Goal: Navigation & Orientation: Find specific page/section

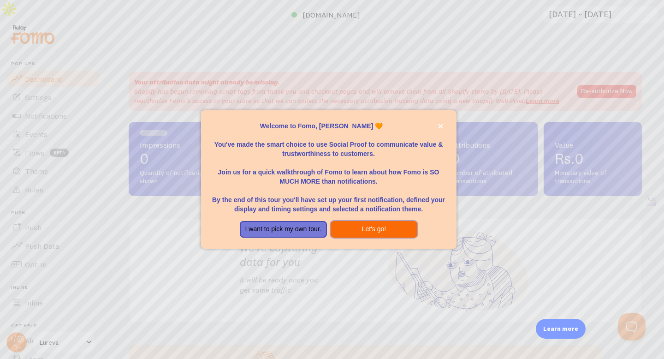
click at [365, 226] on button "Let's go!" at bounding box center [374, 229] width 87 height 17
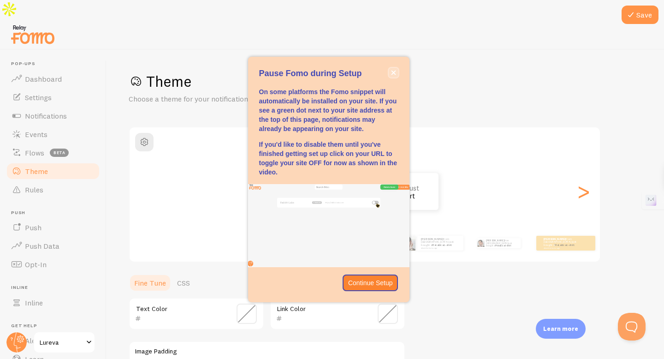
click at [394, 75] on icon "close," at bounding box center [393, 72] width 5 height 5
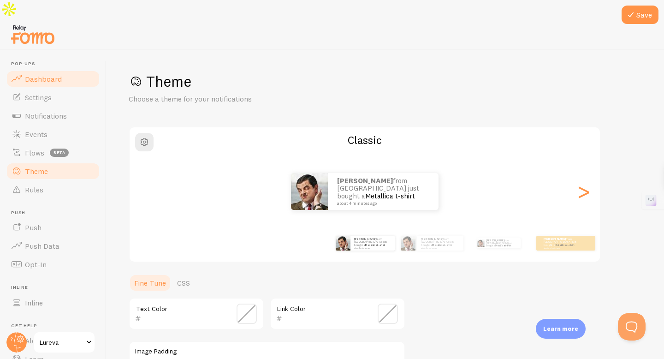
click at [71, 70] on link "Dashboard" at bounding box center [53, 79] width 95 height 18
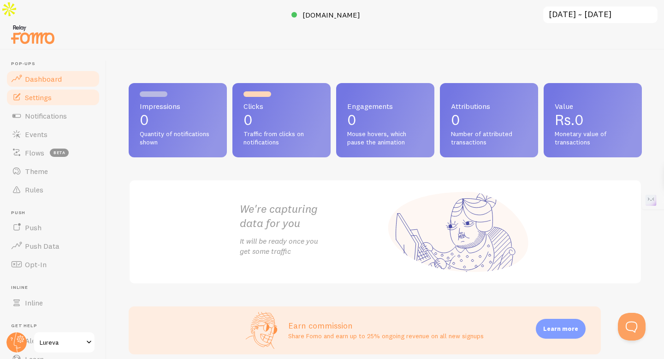
click at [47, 88] on link "Settings" at bounding box center [53, 97] width 95 height 18
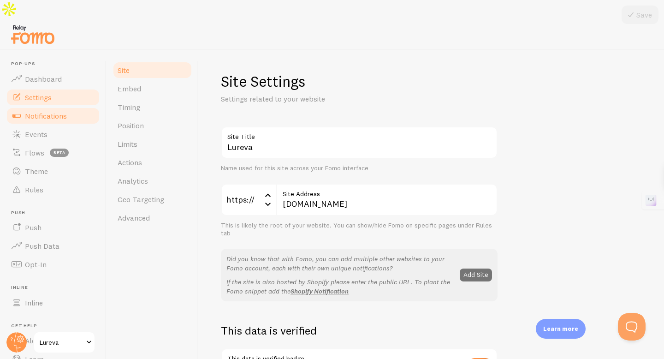
click at [51, 111] on span "Notifications" at bounding box center [46, 115] width 42 height 9
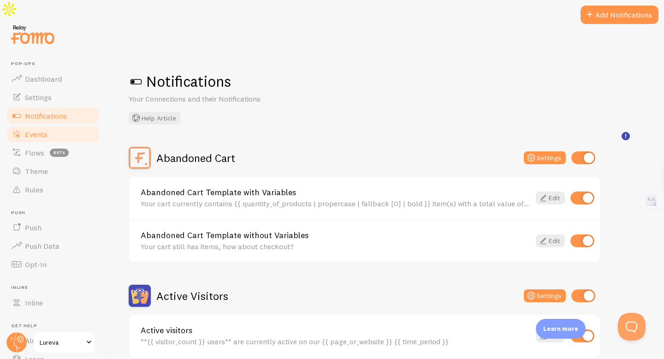
click at [53, 125] on link "Events" at bounding box center [53, 134] width 95 height 18
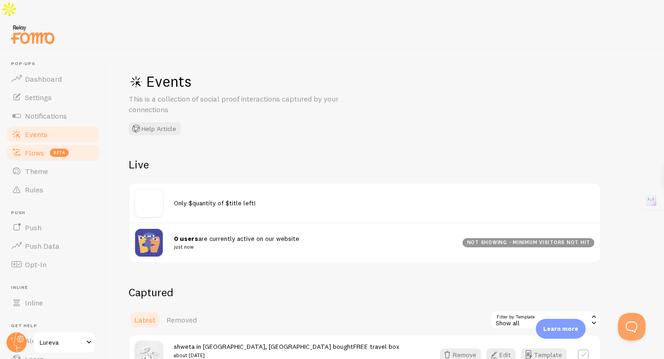
click at [54, 148] on span "beta" at bounding box center [59, 152] width 19 height 8
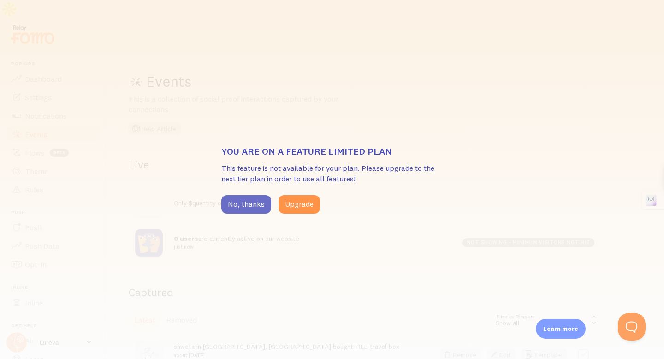
click at [239, 202] on button "No, thanks" at bounding box center [246, 204] width 50 height 18
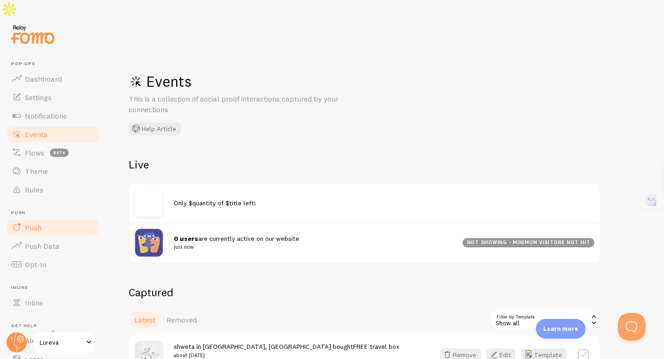
scroll to position [41, 0]
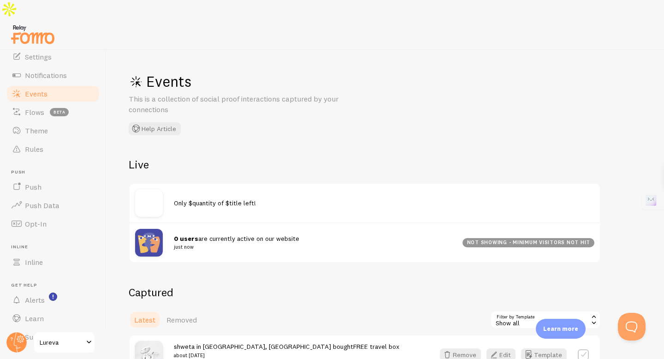
click at [76, 340] on span "Lureva" at bounding box center [62, 342] width 44 height 11
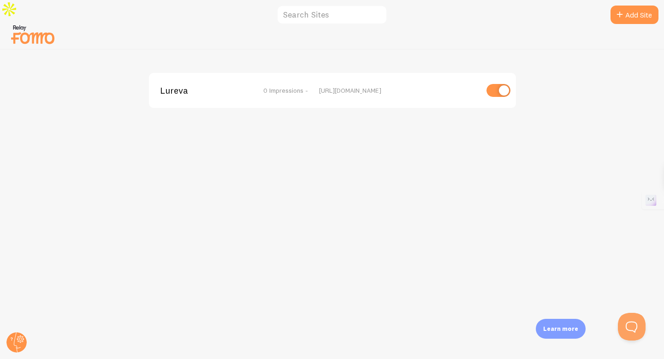
click at [36, 23] on img at bounding box center [33, 35] width 46 height 24
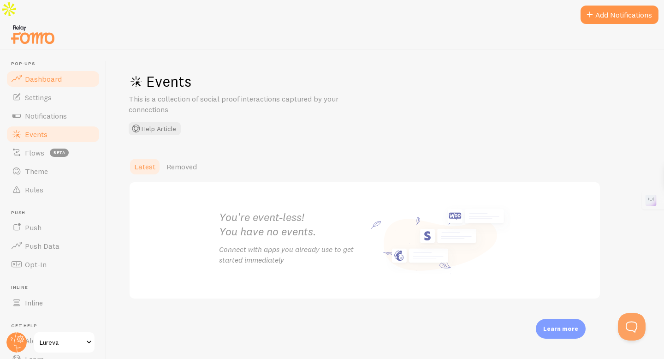
click at [56, 74] on span "Dashboard" at bounding box center [43, 78] width 37 height 9
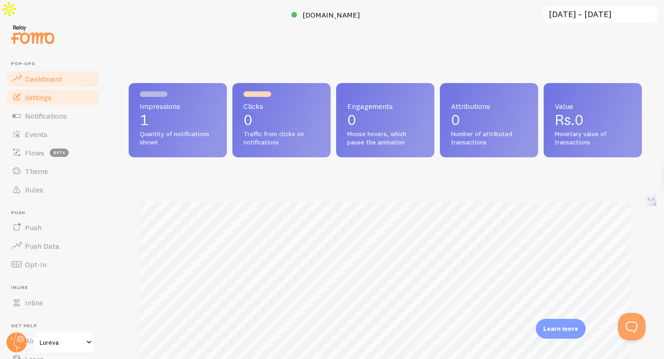
click at [47, 93] on span "Settings" at bounding box center [38, 97] width 27 height 9
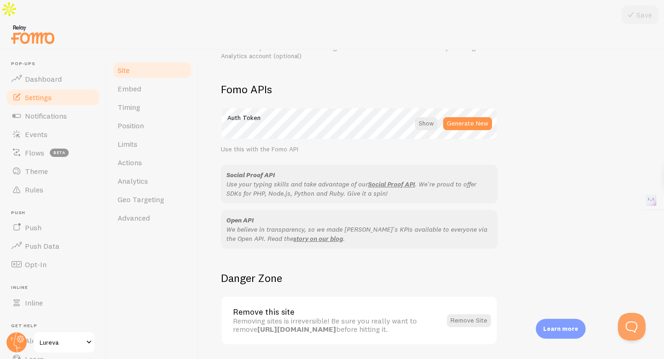
scroll to position [512, 0]
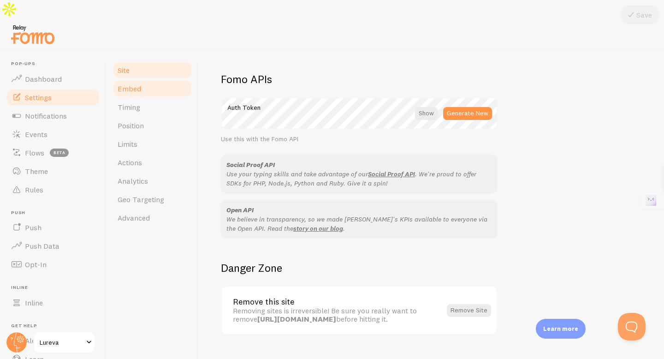
click at [133, 84] on span "Embed" at bounding box center [130, 88] width 24 height 9
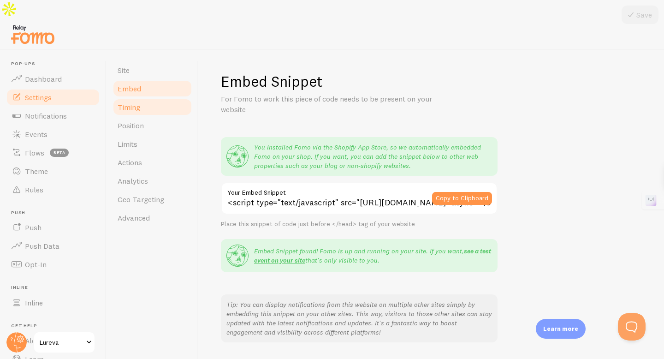
click at [138, 98] on link "Timing" at bounding box center [152, 107] width 81 height 18
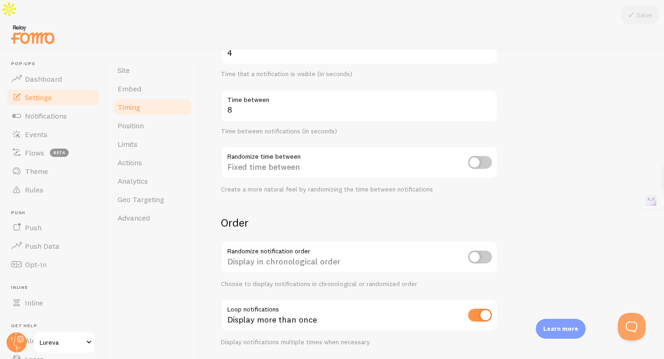
scroll to position [187, 0]
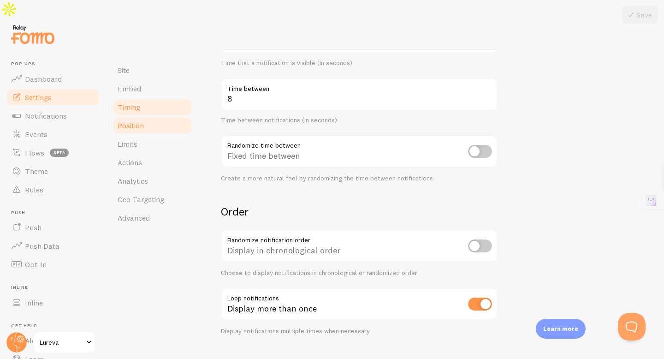
click at [156, 116] on link "Position" at bounding box center [152, 125] width 81 height 18
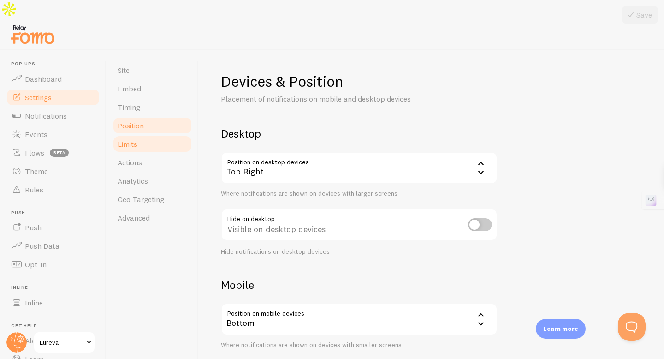
click at [155, 135] on link "Limits" at bounding box center [152, 144] width 81 height 18
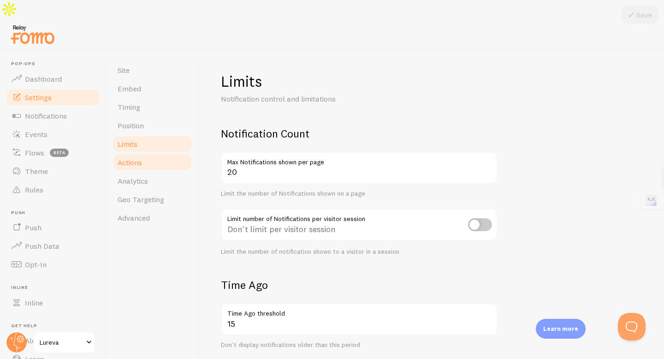
click at [148, 153] on link "Actions" at bounding box center [152, 162] width 81 height 18
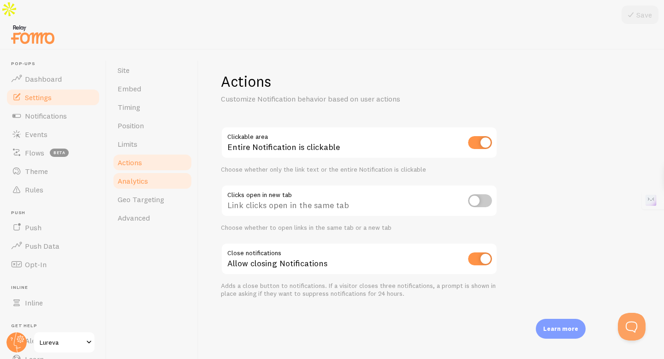
click at [151, 172] on link "Analytics" at bounding box center [152, 181] width 81 height 18
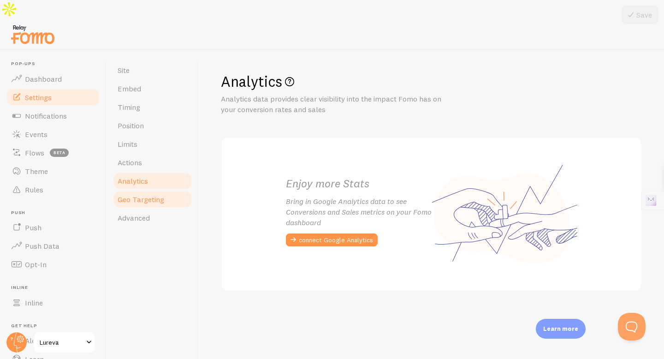
click at [155, 195] on span "Geo Targeting" at bounding box center [141, 199] width 47 height 9
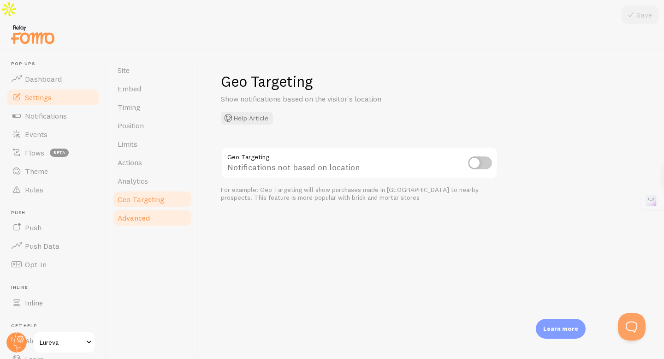
click at [159, 208] on link "Advanced" at bounding box center [152, 217] width 81 height 18
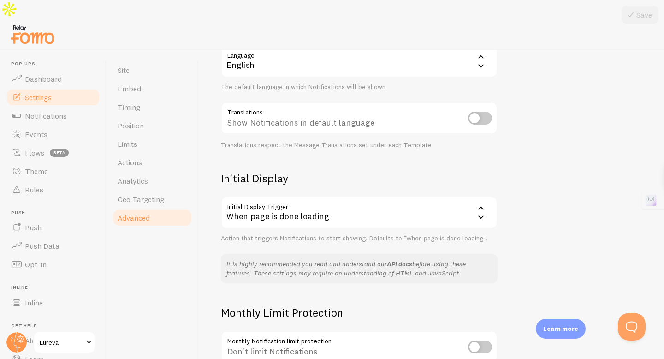
scroll to position [176, 0]
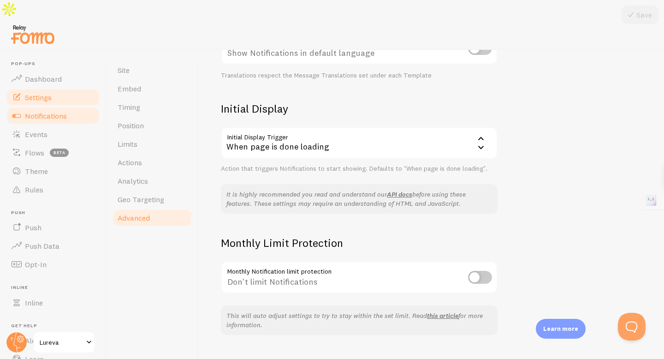
click at [60, 111] on span "Notifications" at bounding box center [46, 115] width 42 height 9
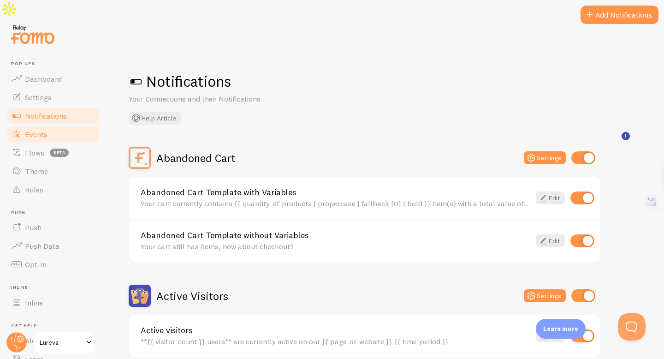
click at [64, 125] on link "Events" at bounding box center [53, 134] width 95 height 18
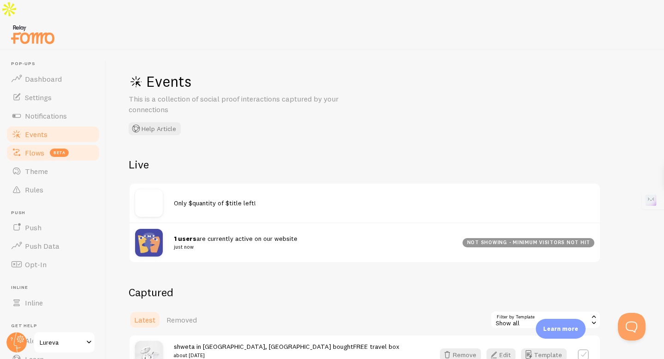
click at [72, 143] on link "Flows beta" at bounding box center [53, 152] width 95 height 18
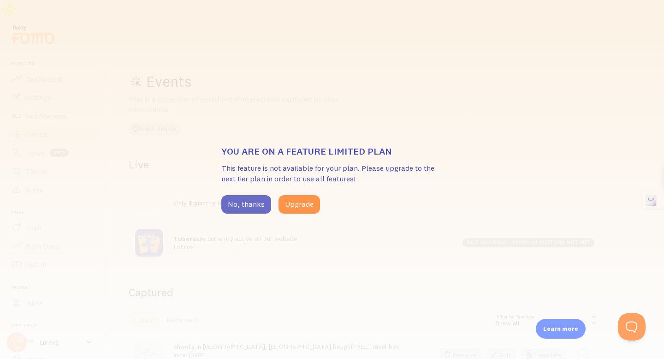
click at [236, 202] on button "No, thanks" at bounding box center [246, 204] width 50 height 18
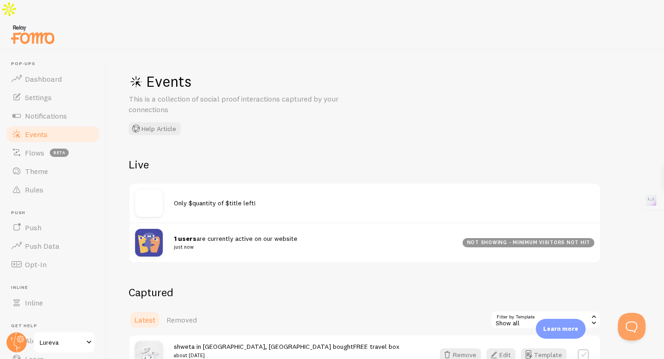
scroll to position [22, 0]
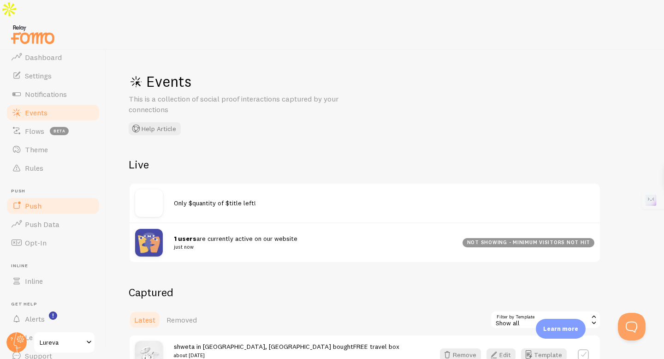
click at [36, 201] on span "Push" at bounding box center [33, 205] width 17 height 9
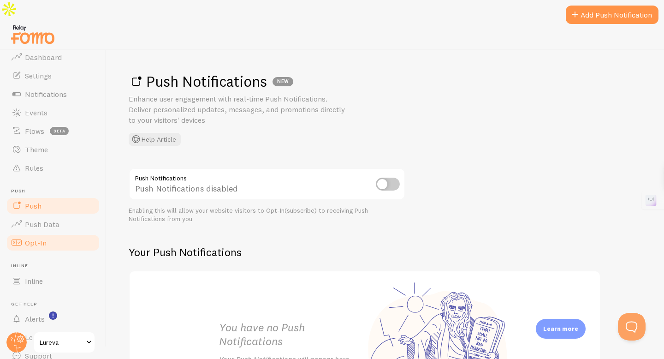
scroll to position [41, 0]
